Goal: Information Seeking & Learning: Learn about a topic

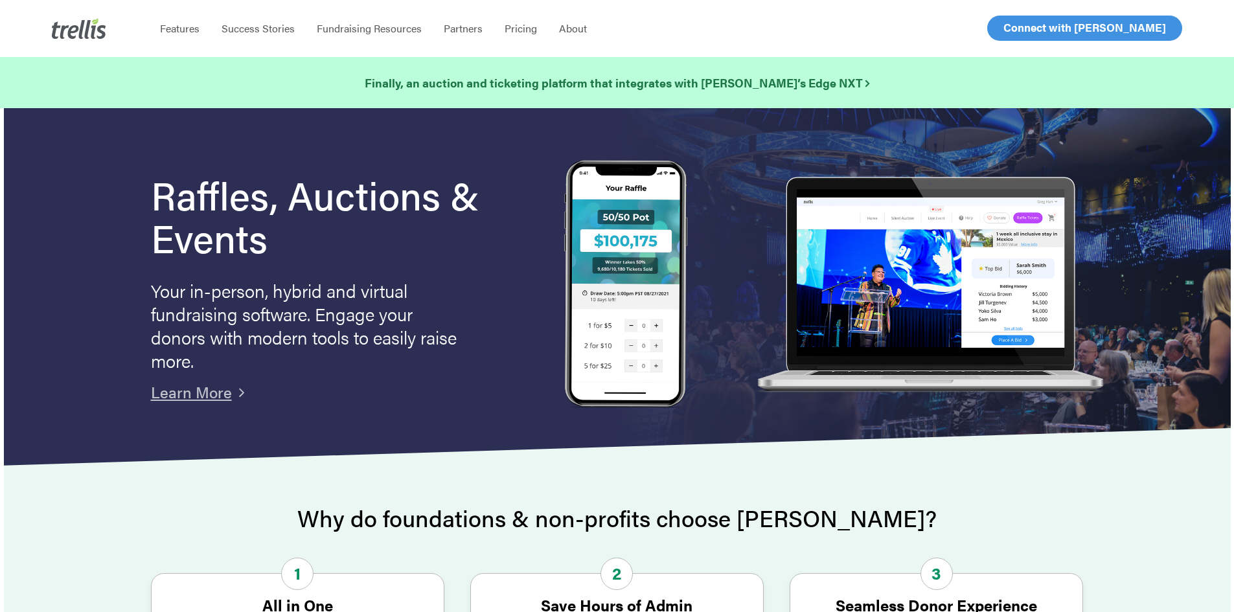
click at [1021, 31] on span "Log In" at bounding box center [1018, 28] width 31 height 16
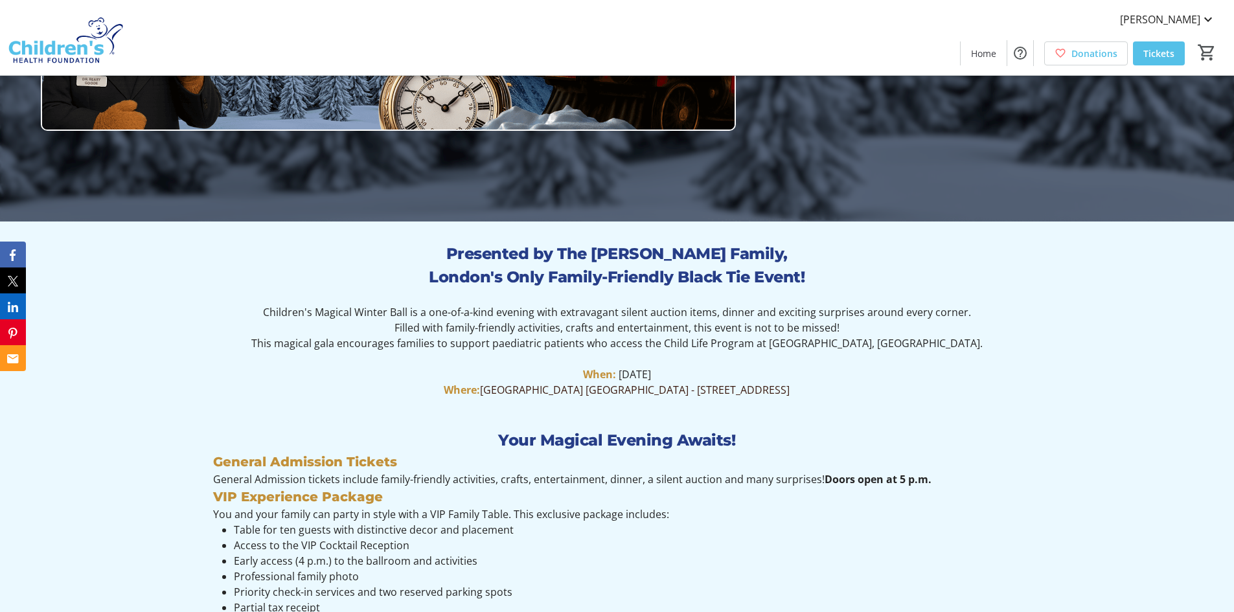
scroll to position [453, 0]
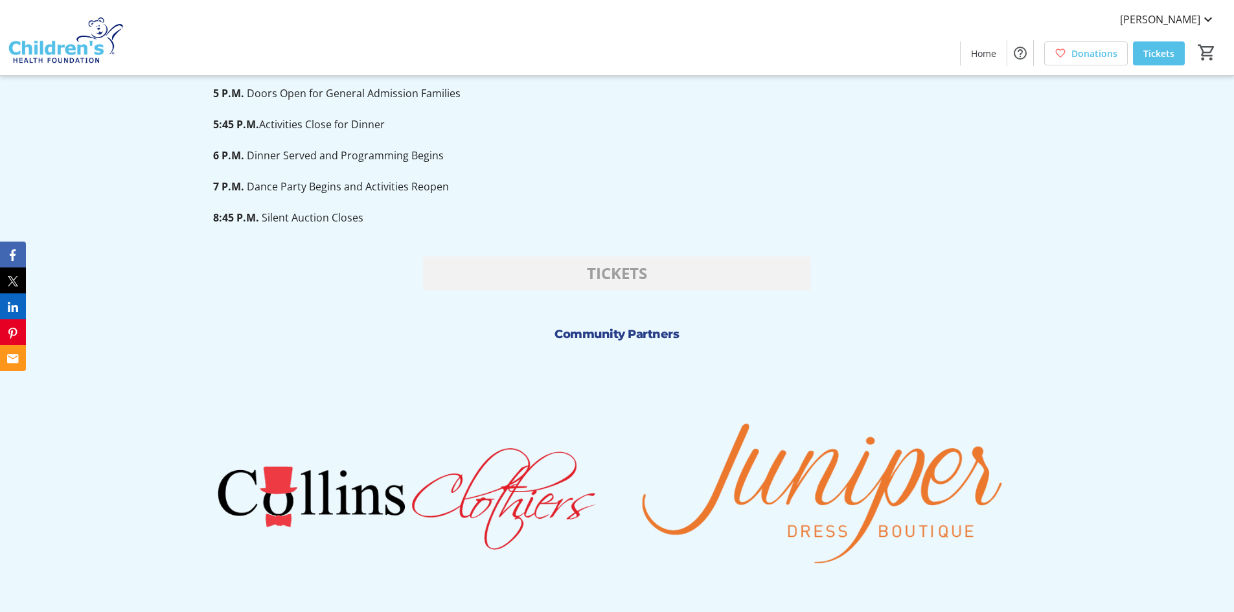
scroll to position [1101, 0]
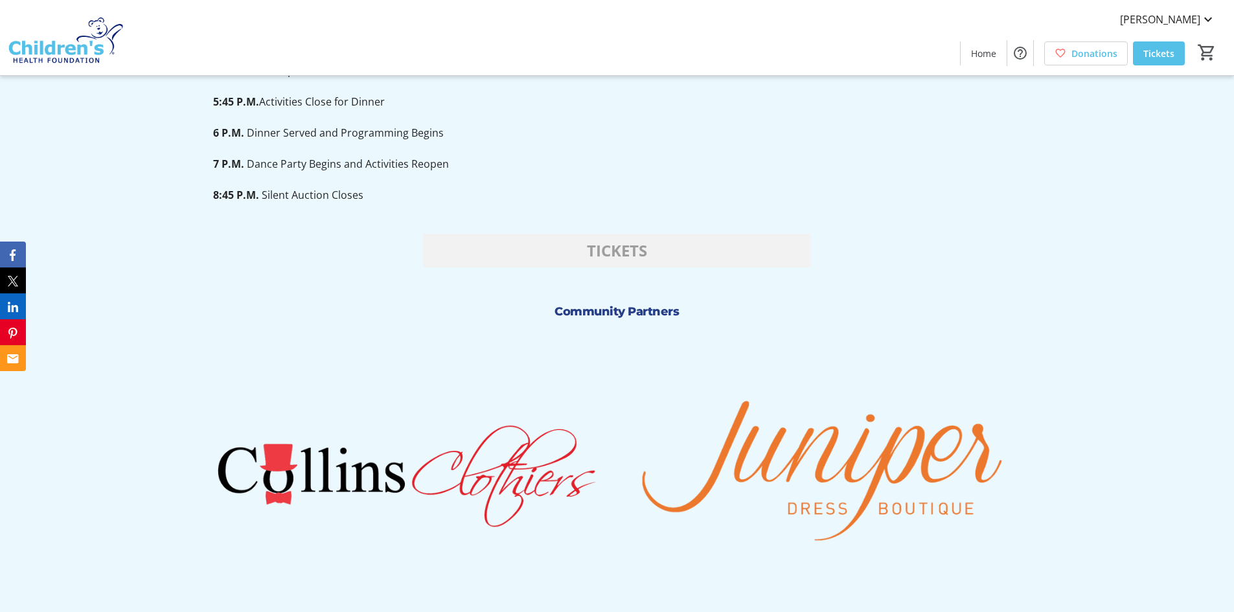
click at [564, 308] on strong "Community Partners" at bounding box center [616, 311] width 124 height 14
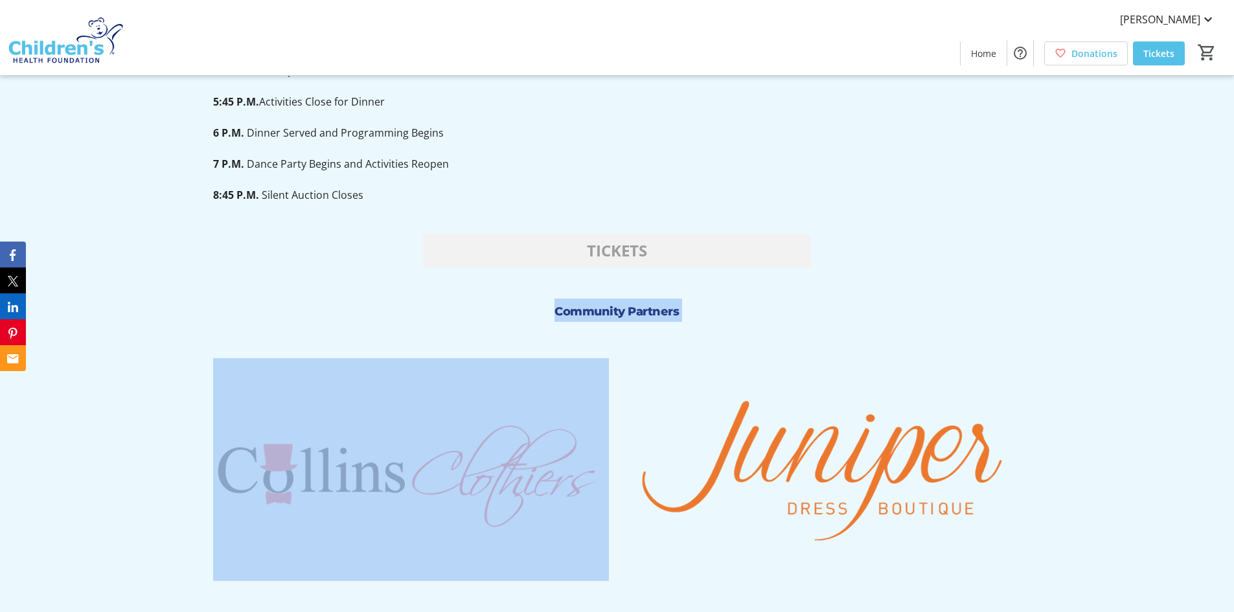
click at [564, 308] on strong "Community Partners" at bounding box center [616, 311] width 124 height 14
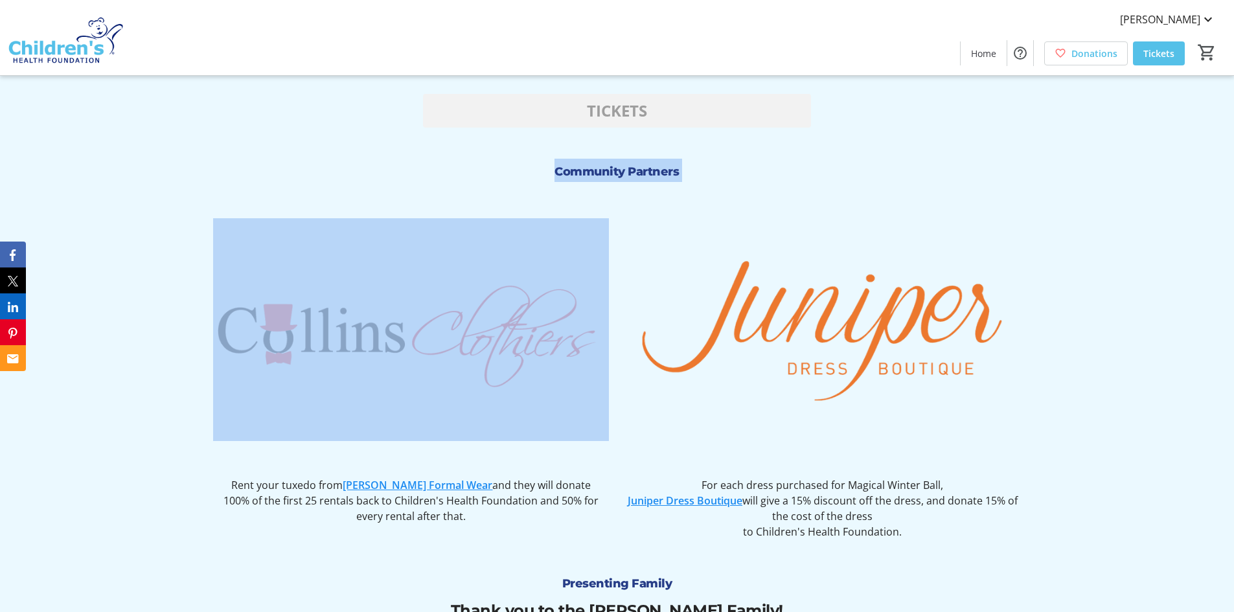
scroll to position [1360, 0]
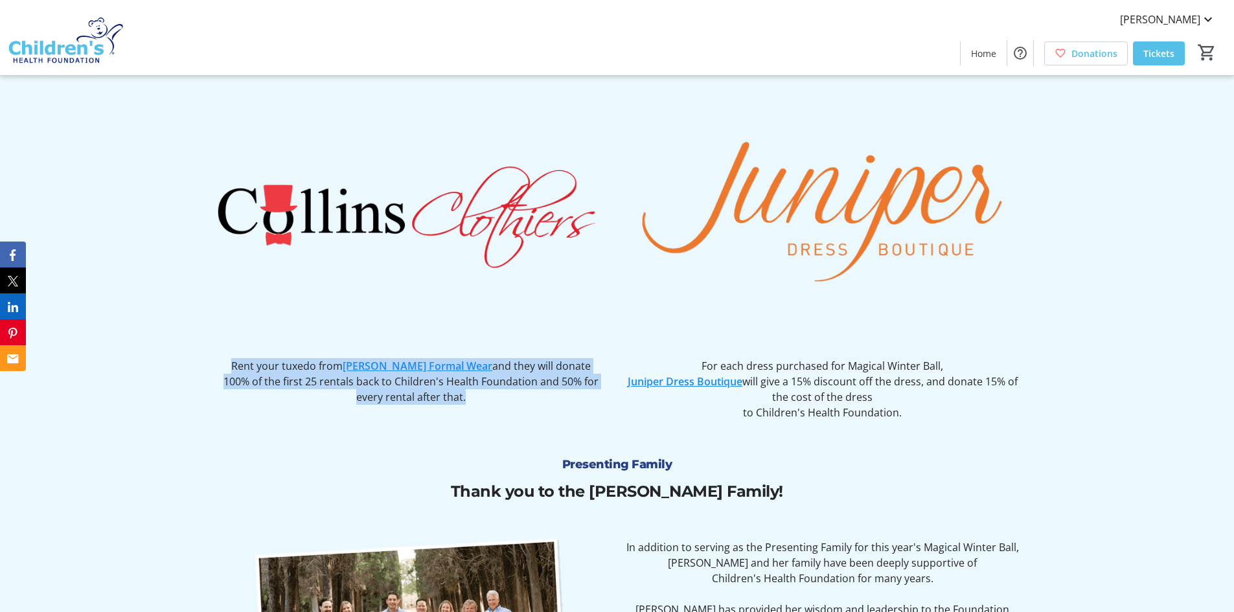
drag, startPoint x: 482, startPoint y: 402, endPoint x: 253, endPoint y: 370, distance: 230.7
click at [253, 370] on div "Rent your tuxedo from Collins Formal Wear and they will donate 100% of the firs…" at bounding box center [411, 381] width 396 height 47
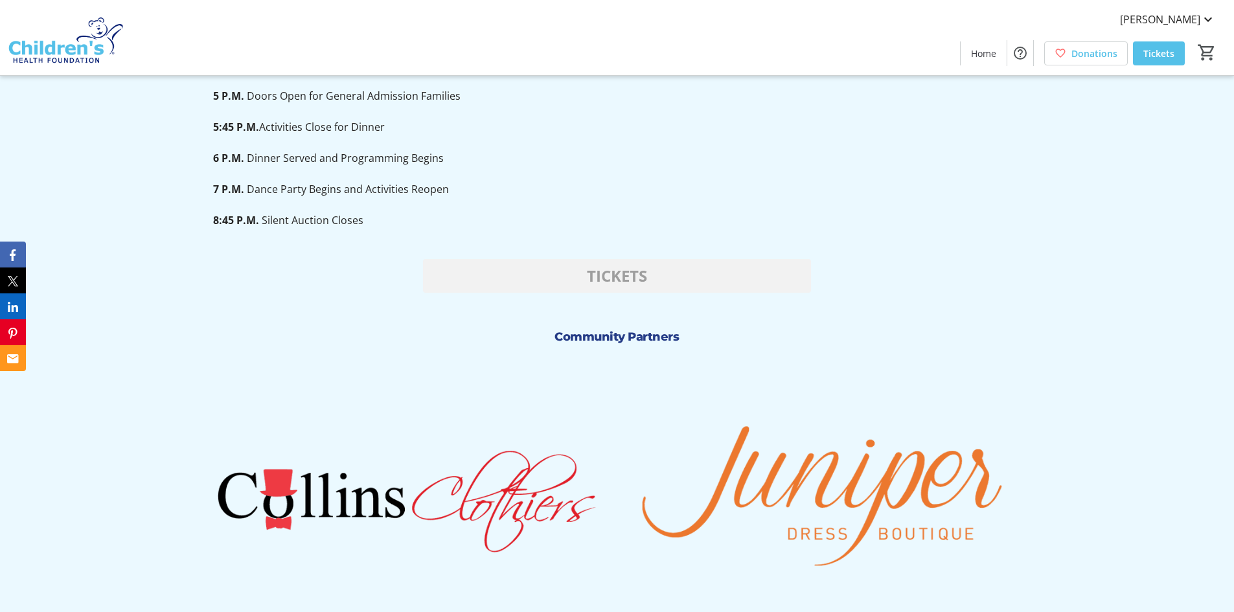
scroll to position [907, 0]
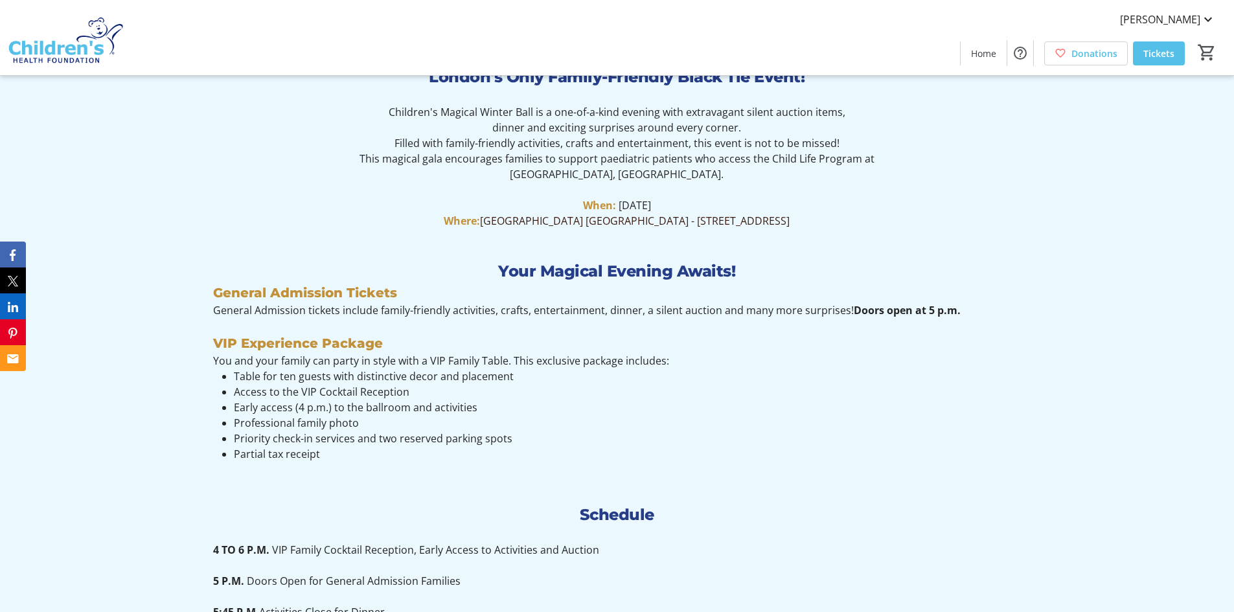
scroll to position [777, 0]
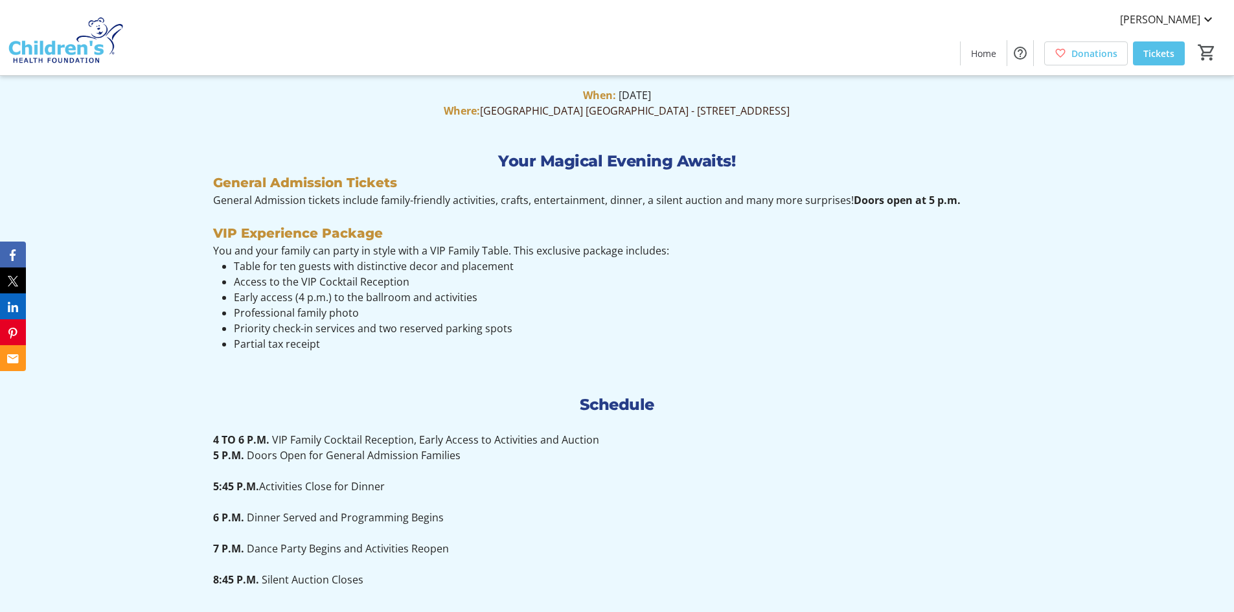
scroll to position [712, 0]
